Goal: Task Accomplishment & Management: Manage account settings

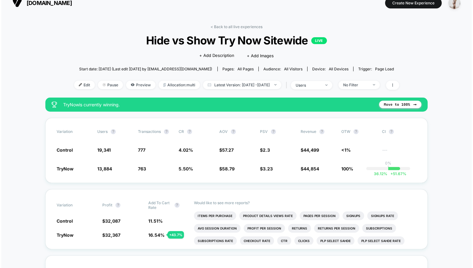
scroll to position [10, 0]
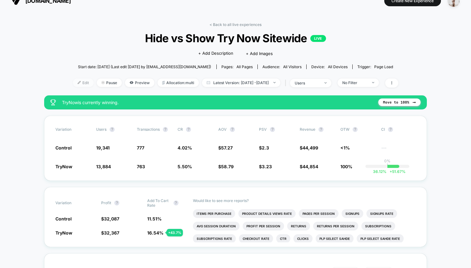
click at [75, 82] on span "Edit" at bounding box center [83, 83] width 21 height 8
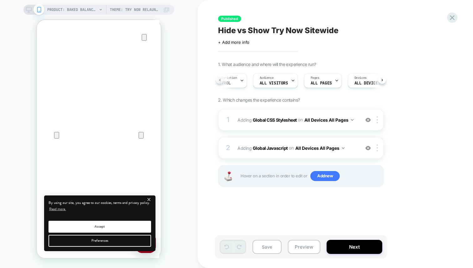
scroll to position [0, 2]
click at [236, 82] on span "Control" at bounding box center [231, 83] width 17 height 4
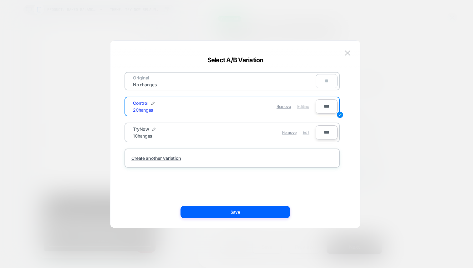
click at [307, 131] on span "Edit" at bounding box center [306, 132] width 7 height 5
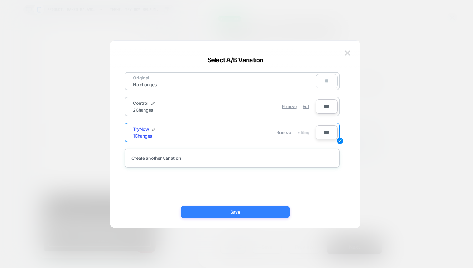
click at [224, 210] on button "Save" at bounding box center [236, 212] width 110 height 13
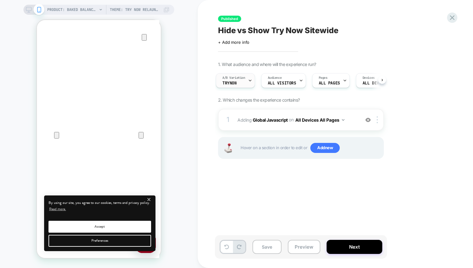
click at [243, 80] on div "A/B Variation TryNow" at bounding box center [233, 81] width 35 height 14
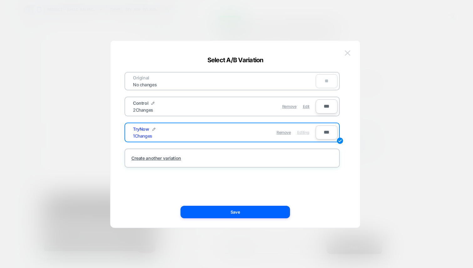
click at [352, 53] on button at bounding box center [347, 53] width 9 height 9
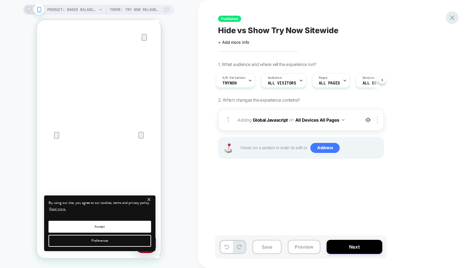
click at [454, 18] on icon at bounding box center [452, 17] width 5 height 5
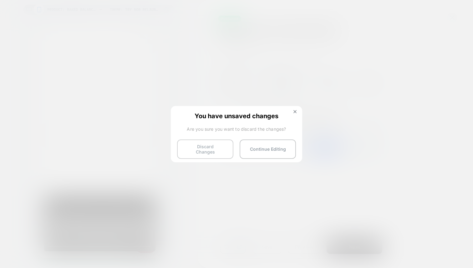
click at [209, 151] on button "Discard Changes" at bounding box center [205, 149] width 56 height 19
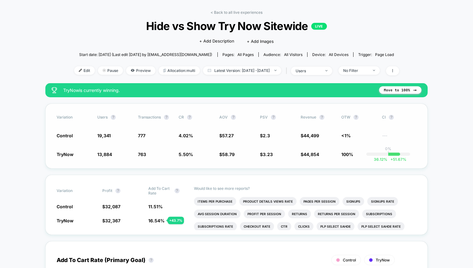
scroll to position [28, 0]
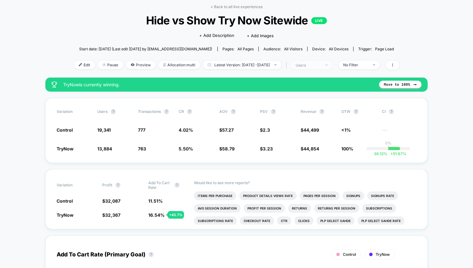
click at [321, 65] on div "users" at bounding box center [308, 65] width 25 height 5
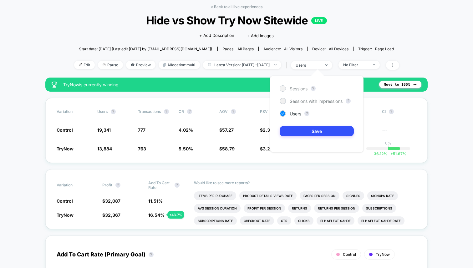
click at [290, 91] on div "Sessions" at bounding box center [294, 88] width 28 height 6
click at [293, 130] on button "Save" at bounding box center [317, 131] width 74 height 10
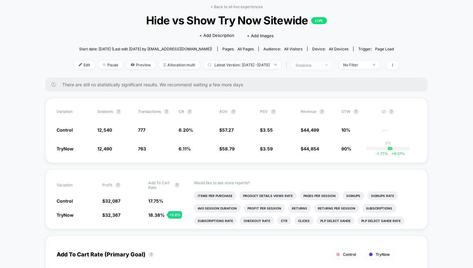
click at [312, 64] on div "sessions" at bounding box center [308, 65] width 25 height 5
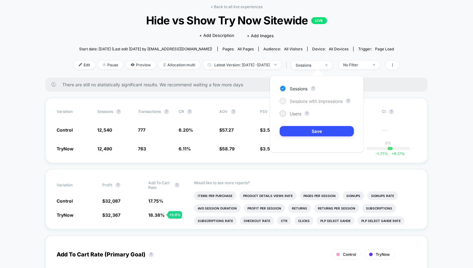
click at [295, 103] on span "Sessions with impressions" at bounding box center [316, 101] width 53 height 5
click at [306, 128] on button "Save" at bounding box center [317, 131] width 74 height 10
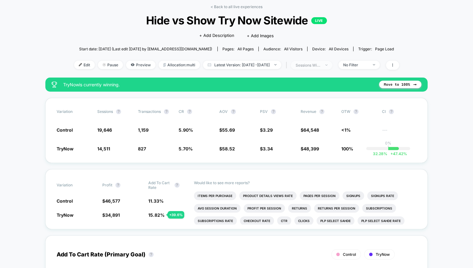
click at [317, 66] on div "sessions with impression" at bounding box center [308, 65] width 25 height 5
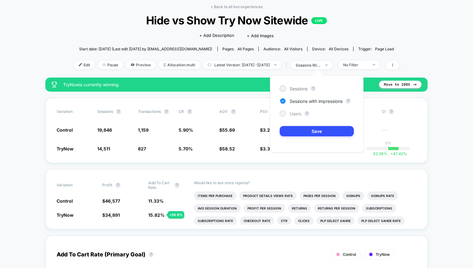
click at [297, 112] on span "Users" at bounding box center [296, 113] width 12 height 5
click at [303, 132] on button "Save" at bounding box center [317, 131] width 74 height 10
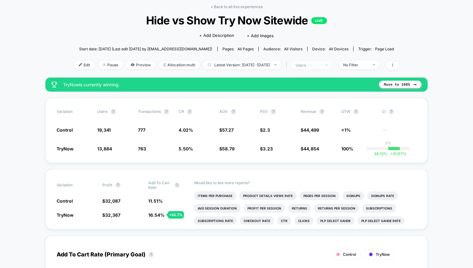
click at [308, 63] on div "users" at bounding box center [308, 65] width 25 height 5
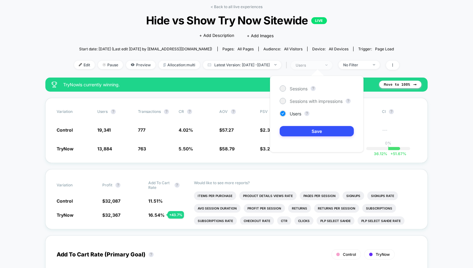
click at [311, 66] on div "users" at bounding box center [308, 65] width 25 height 5
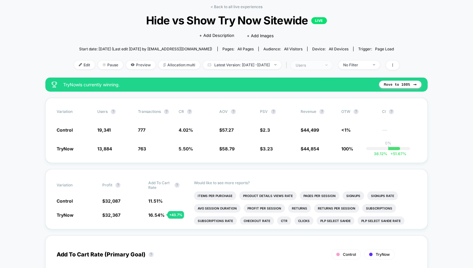
click at [318, 68] on span "users" at bounding box center [311, 65] width 41 height 8
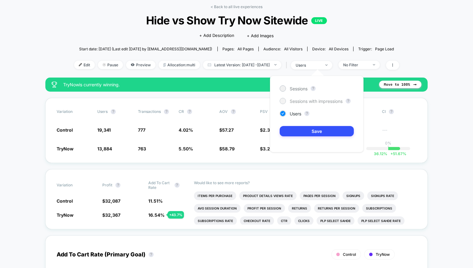
click at [303, 98] on div "Sessions with impressions" at bounding box center [311, 101] width 63 height 6
click at [301, 125] on div "Sessions ? Sessions with impressions ? Users ? Save" at bounding box center [317, 114] width 94 height 77
click at [300, 126] on button "Save" at bounding box center [317, 131] width 74 height 10
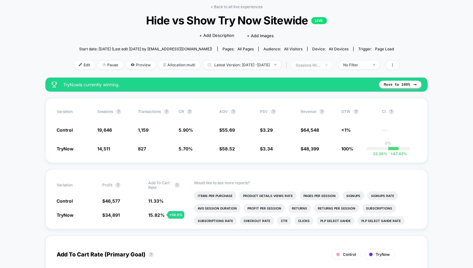
click at [312, 66] on div "sessions with impression" at bounding box center [308, 65] width 25 height 5
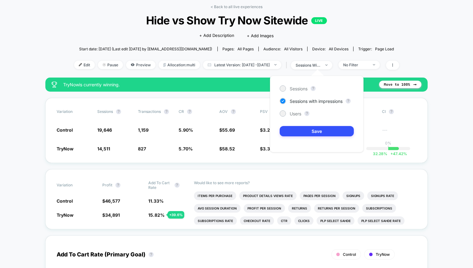
click at [301, 85] on div "Sessions ? Sessions with impressions ? Users ? Save" at bounding box center [317, 114] width 94 height 77
click at [299, 87] on span "Sessions" at bounding box center [299, 88] width 18 height 5
click at [310, 132] on button "Save" at bounding box center [317, 131] width 74 height 10
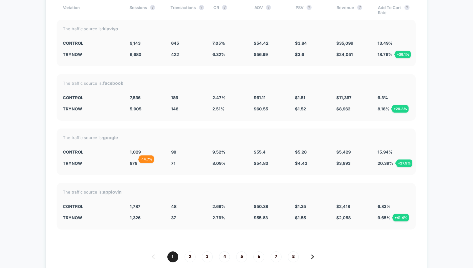
scroll to position [1290, 0]
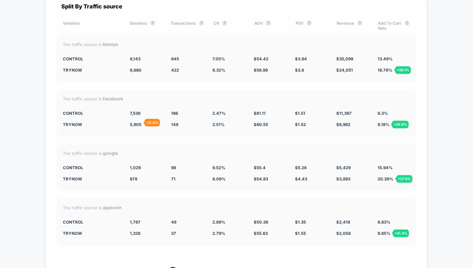
click at [136, 122] on span "5,905" at bounding box center [136, 124] width 12 height 5
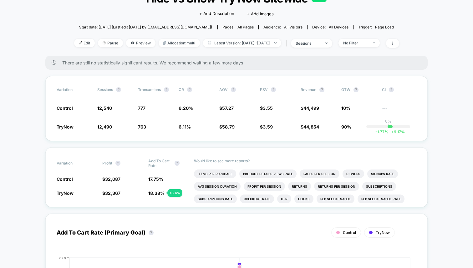
scroll to position [0, 0]
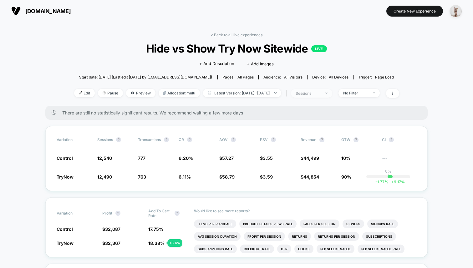
click at [316, 94] on div "sessions" at bounding box center [308, 93] width 25 height 5
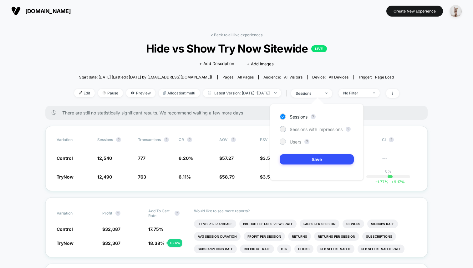
click at [284, 140] on div at bounding box center [282, 141] width 5 height 5
click at [299, 164] on button "Save" at bounding box center [317, 159] width 74 height 10
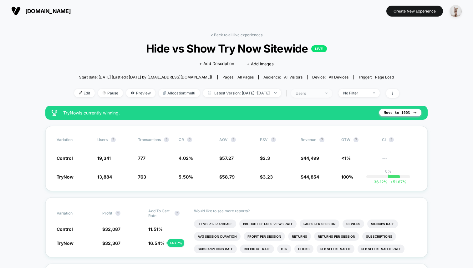
click at [304, 94] on span "users" at bounding box center [311, 93] width 41 height 8
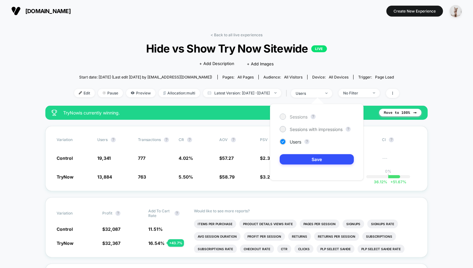
click at [290, 119] on span "Sessions" at bounding box center [299, 116] width 18 height 5
click at [296, 164] on button "Save" at bounding box center [317, 159] width 74 height 10
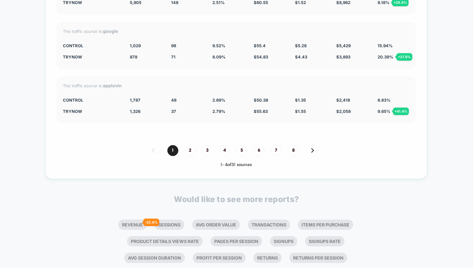
scroll to position [1416, 0]
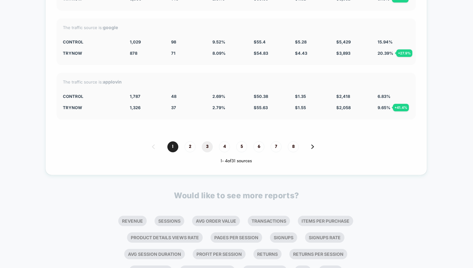
click at [206, 145] on span "3" at bounding box center [207, 146] width 11 height 11
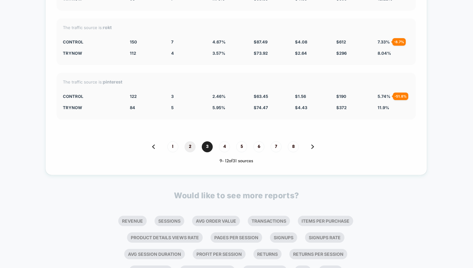
click at [194, 145] on span "2" at bounding box center [190, 146] width 11 height 11
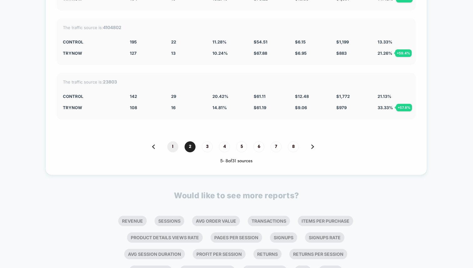
click at [175, 145] on span "1" at bounding box center [172, 146] width 11 height 11
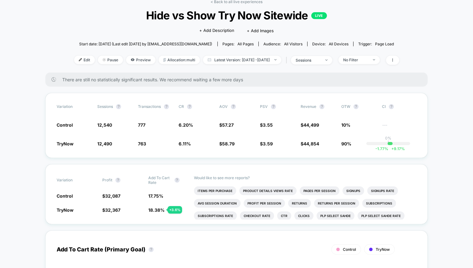
scroll to position [0, 0]
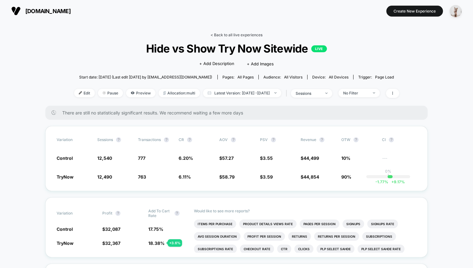
click at [224, 33] on link "< Back to all live experiences" at bounding box center [237, 35] width 52 height 5
